Goal: Task Accomplishment & Management: Use online tool/utility

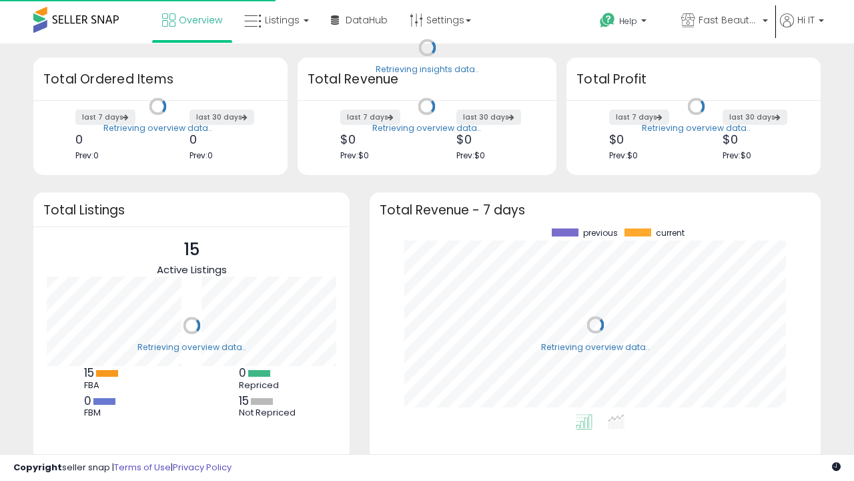
scroll to position [186, 424]
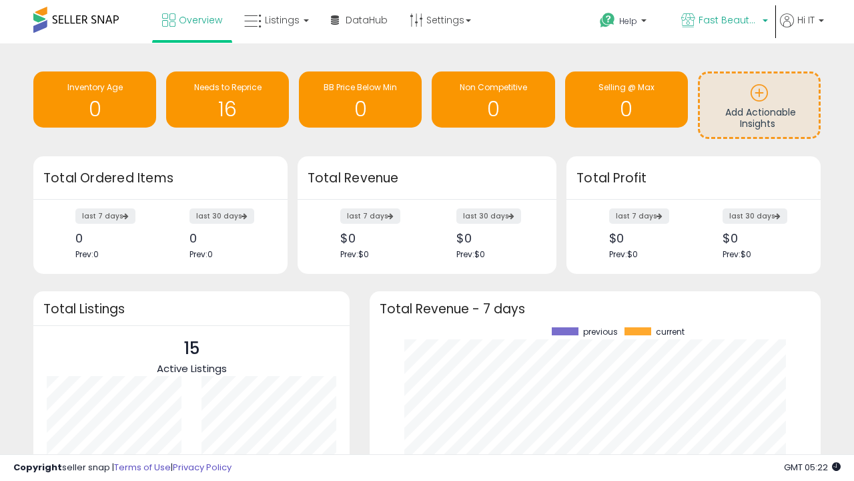
click at [723, 21] on span "Fast Beauty ([GEOGRAPHIC_DATA])" at bounding box center [729, 19] width 60 height 13
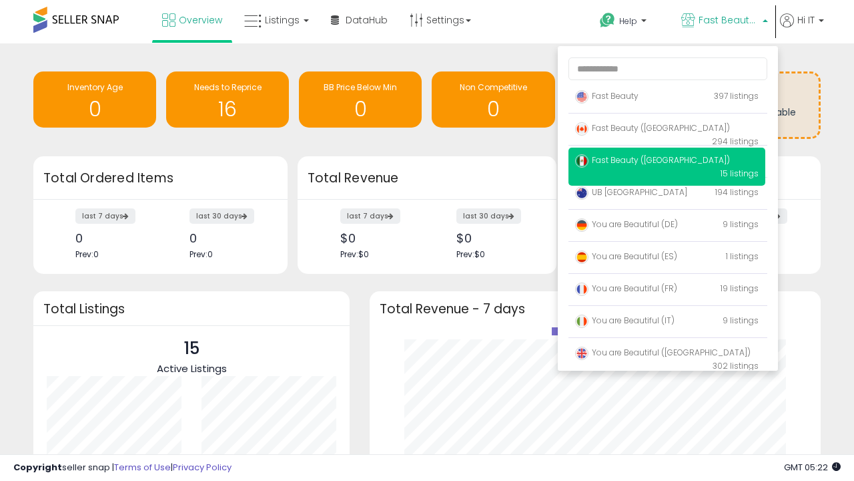
click at [667, 98] on p "Fast Beauty 397 listings" at bounding box center [667, 96] width 197 height 27
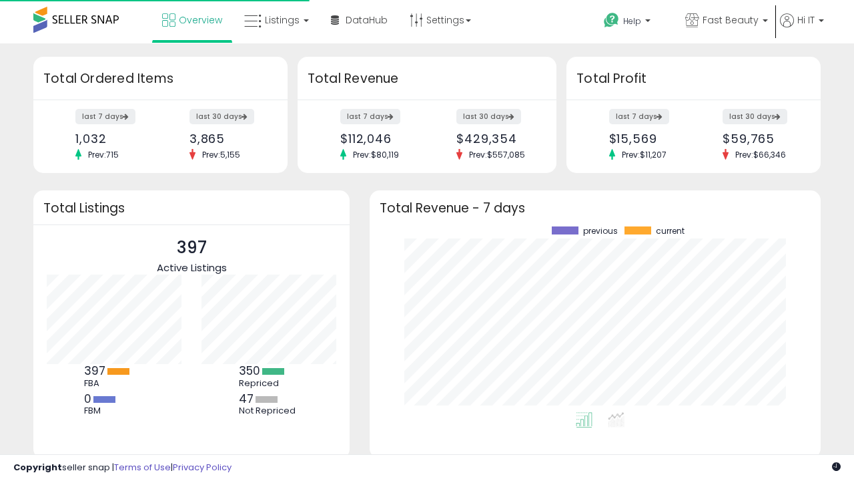
scroll to position [186, 424]
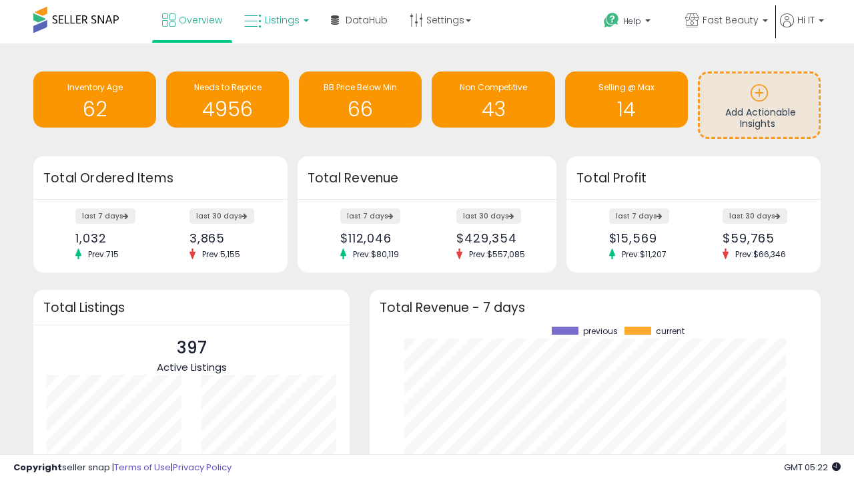
click at [275, 20] on span "Listings" at bounding box center [282, 19] width 35 height 13
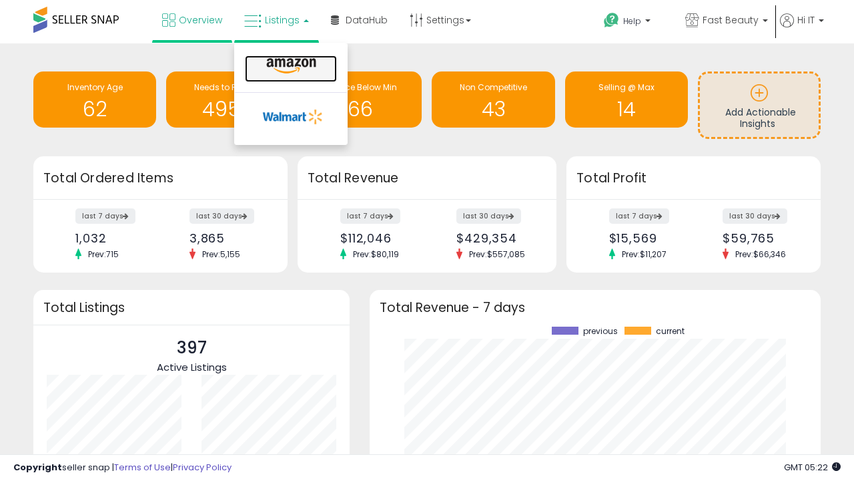
click at [290, 66] on icon at bounding box center [291, 65] width 58 height 17
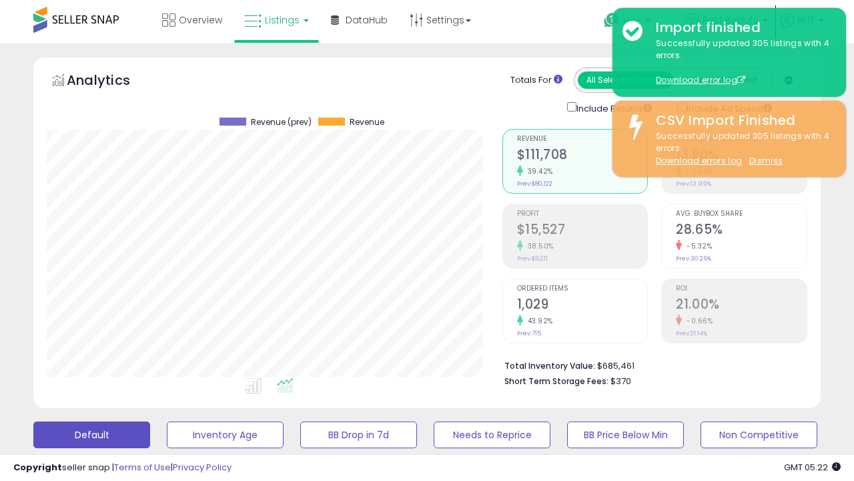
scroll to position [274, 455]
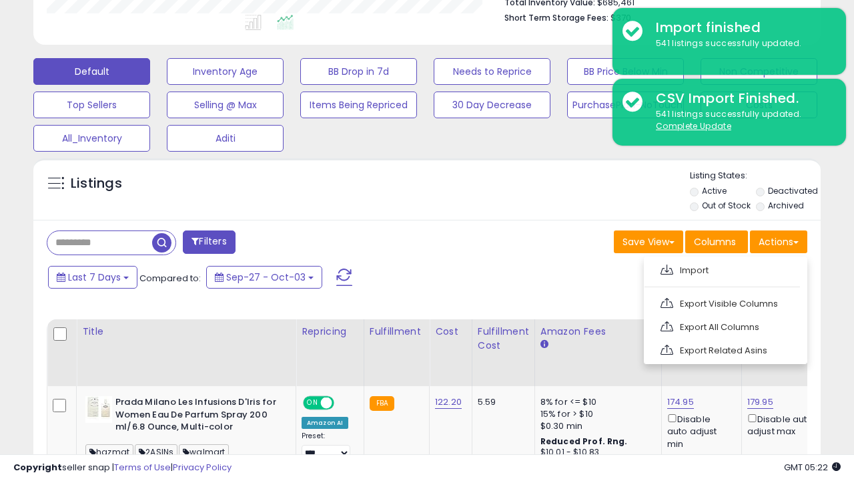
click at [667, 268] on span at bounding box center [667, 269] width 13 height 10
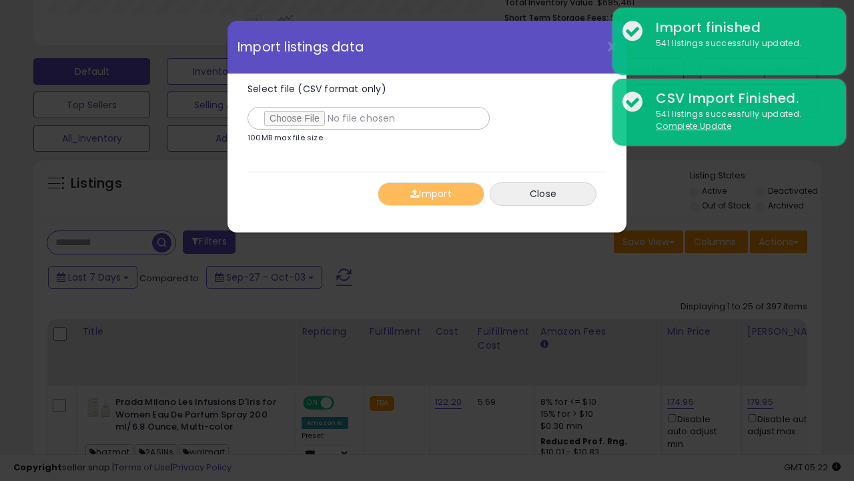
type input "**********"
click at [430, 194] on button "Import" at bounding box center [431, 193] width 107 height 23
